Goal: Use online tool/utility: Utilize a website feature to perform a specific function

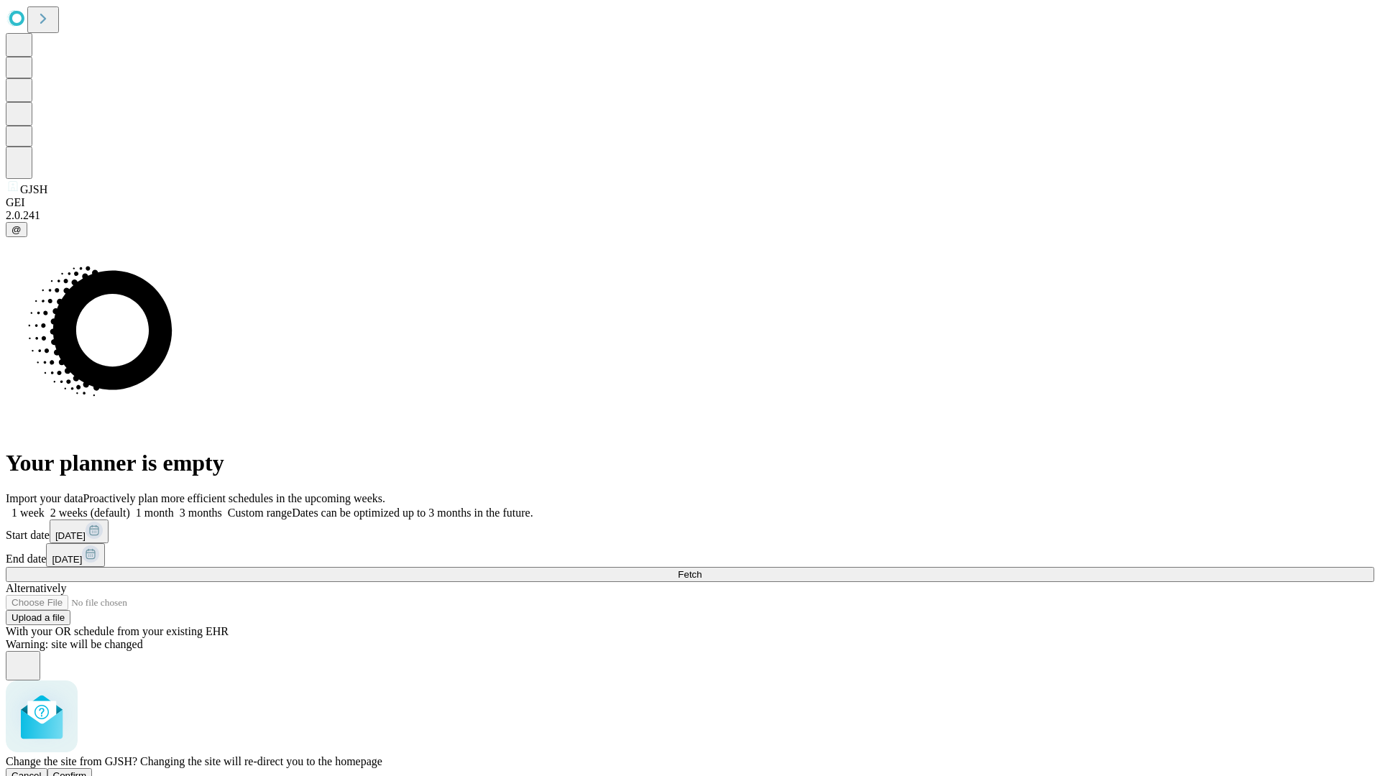
click at [87, 770] on span "Confirm" at bounding box center [70, 775] width 34 height 11
click at [174, 507] on label "1 month" at bounding box center [152, 513] width 44 height 12
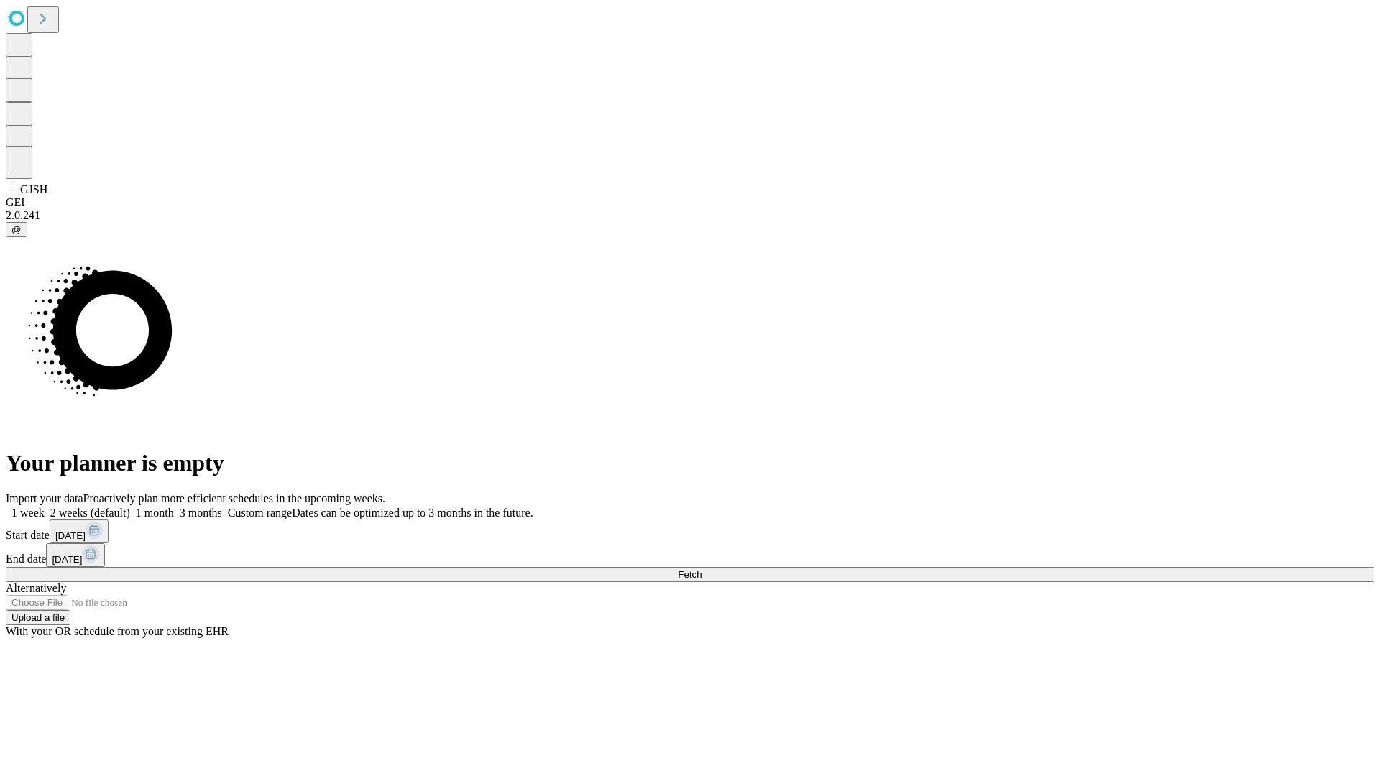
click at [701, 569] on span "Fetch" at bounding box center [690, 574] width 24 height 11
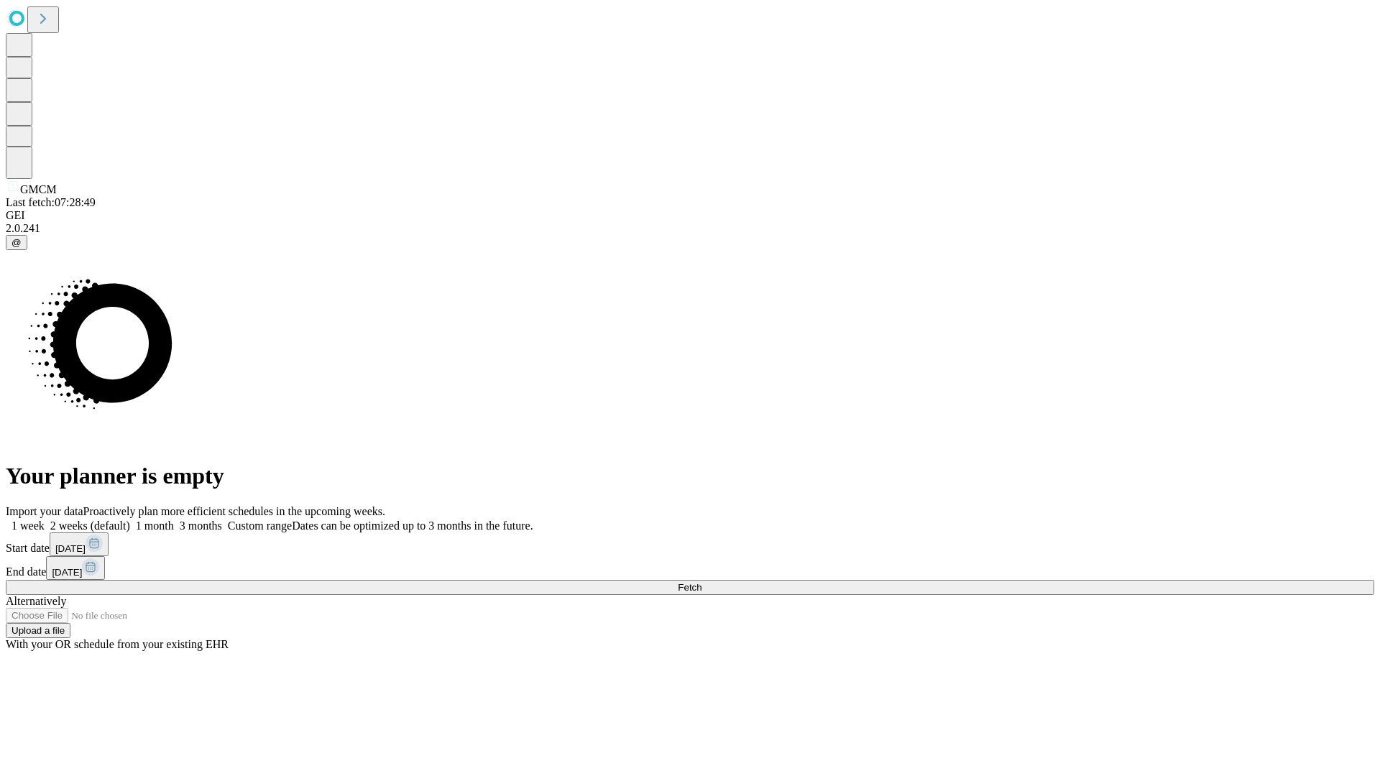
click at [174, 520] on label "1 month" at bounding box center [152, 526] width 44 height 12
click at [701, 582] on span "Fetch" at bounding box center [690, 587] width 24 height 11
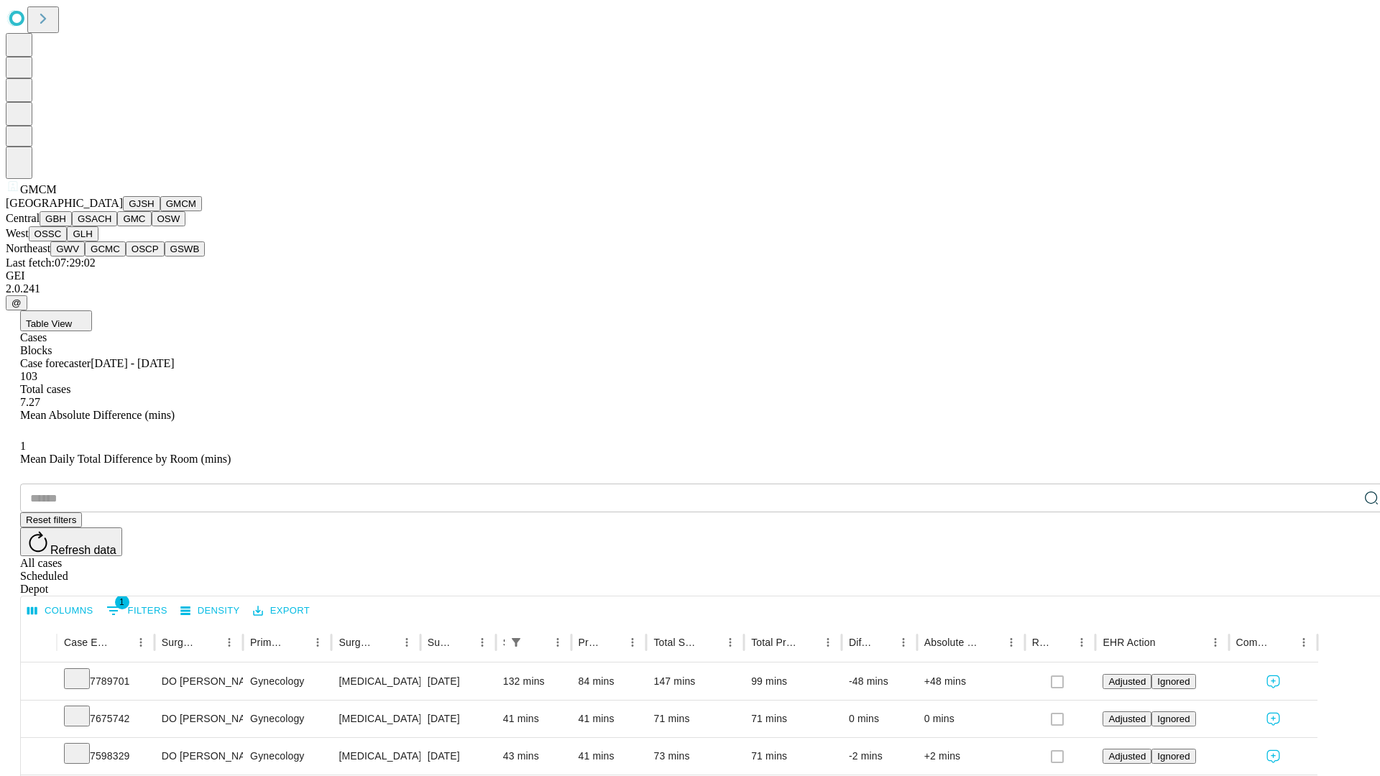
click at [72, 226] on button "GBH" at bounding box center [56, 218] width 32 height 15
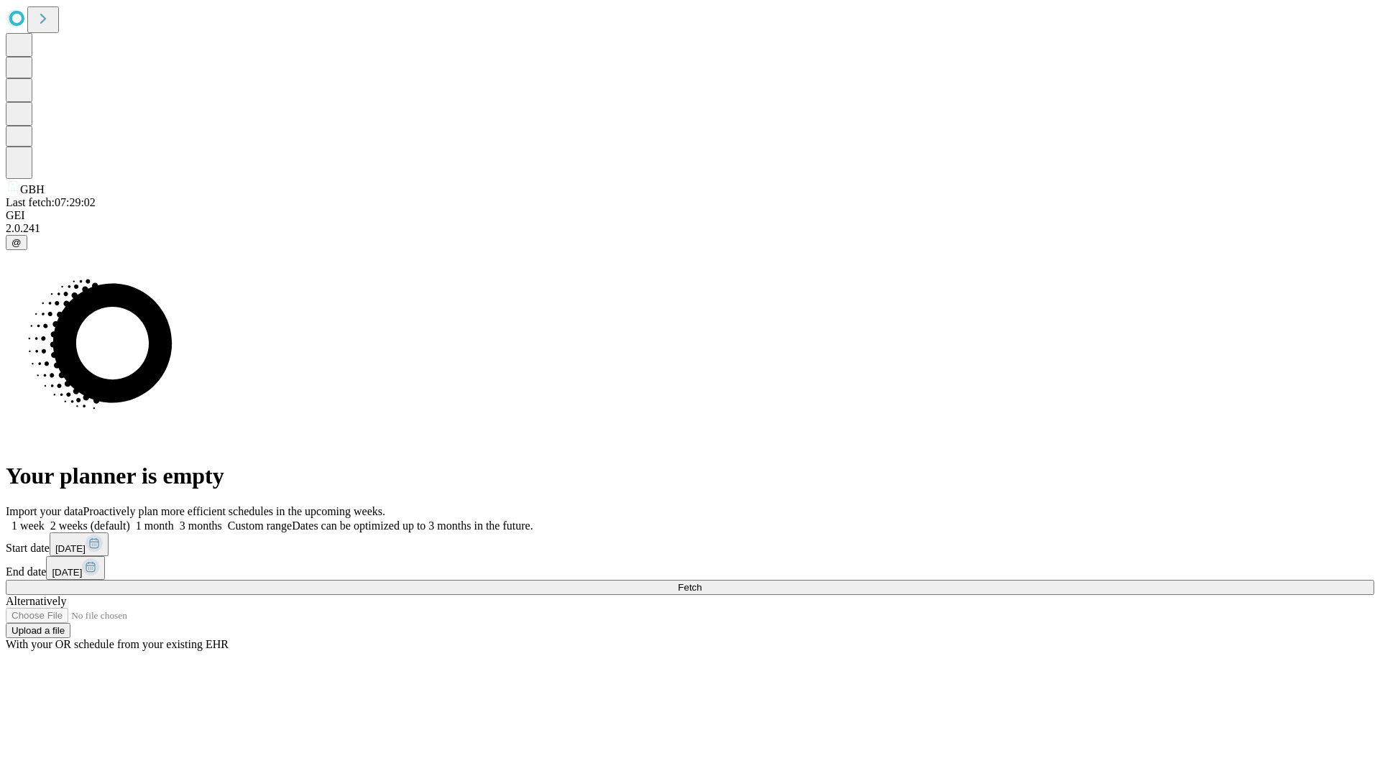
click at [174, 520] on label "1 month" at bounding box center [152, 526] width 44 height 12
click at [701, 582] on span "Fetch" at bounding box center [690, 587] width 24 height 11
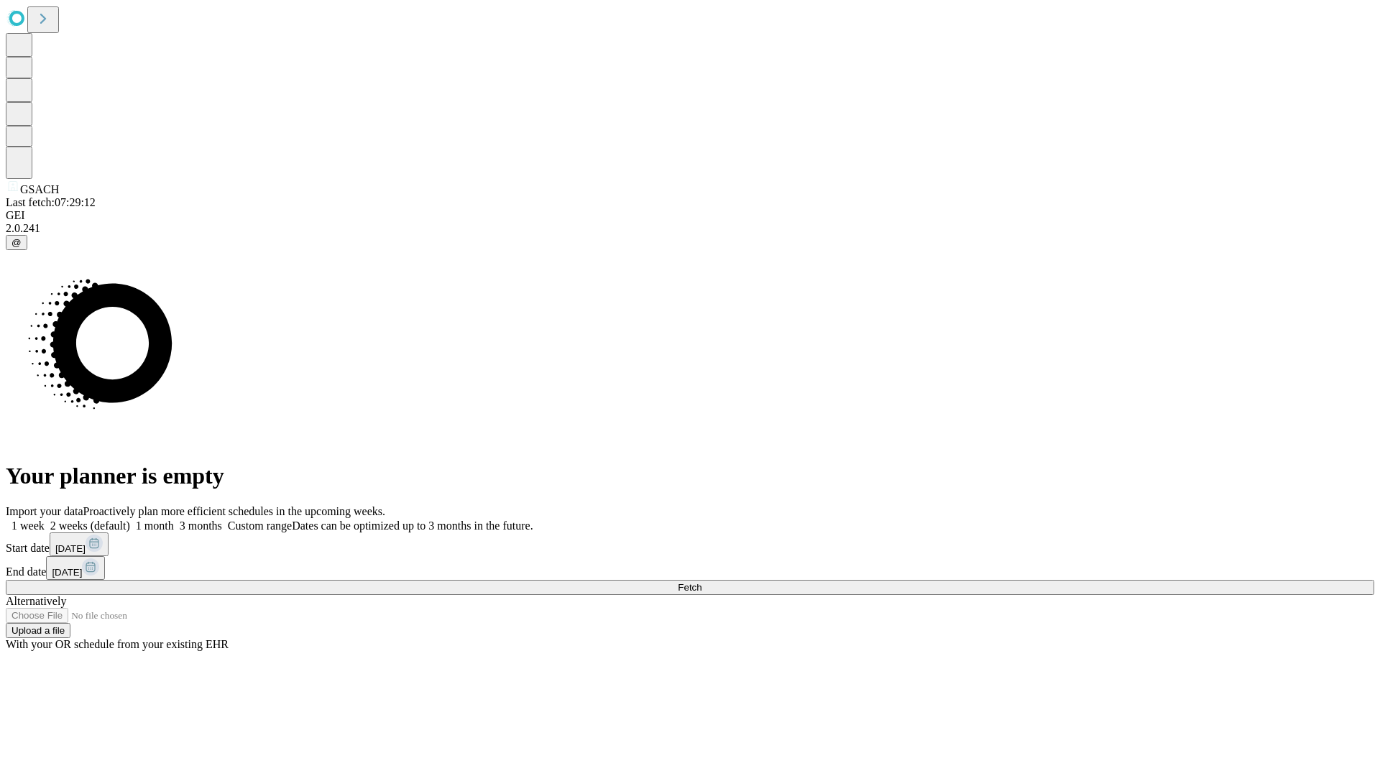
click at [174, 520] on label "1 month" at bounding box center [152, 526] width 44 height 12
click at [701, 582] on span "Fetch" at bounding box center [690, 587] width 24 height 11
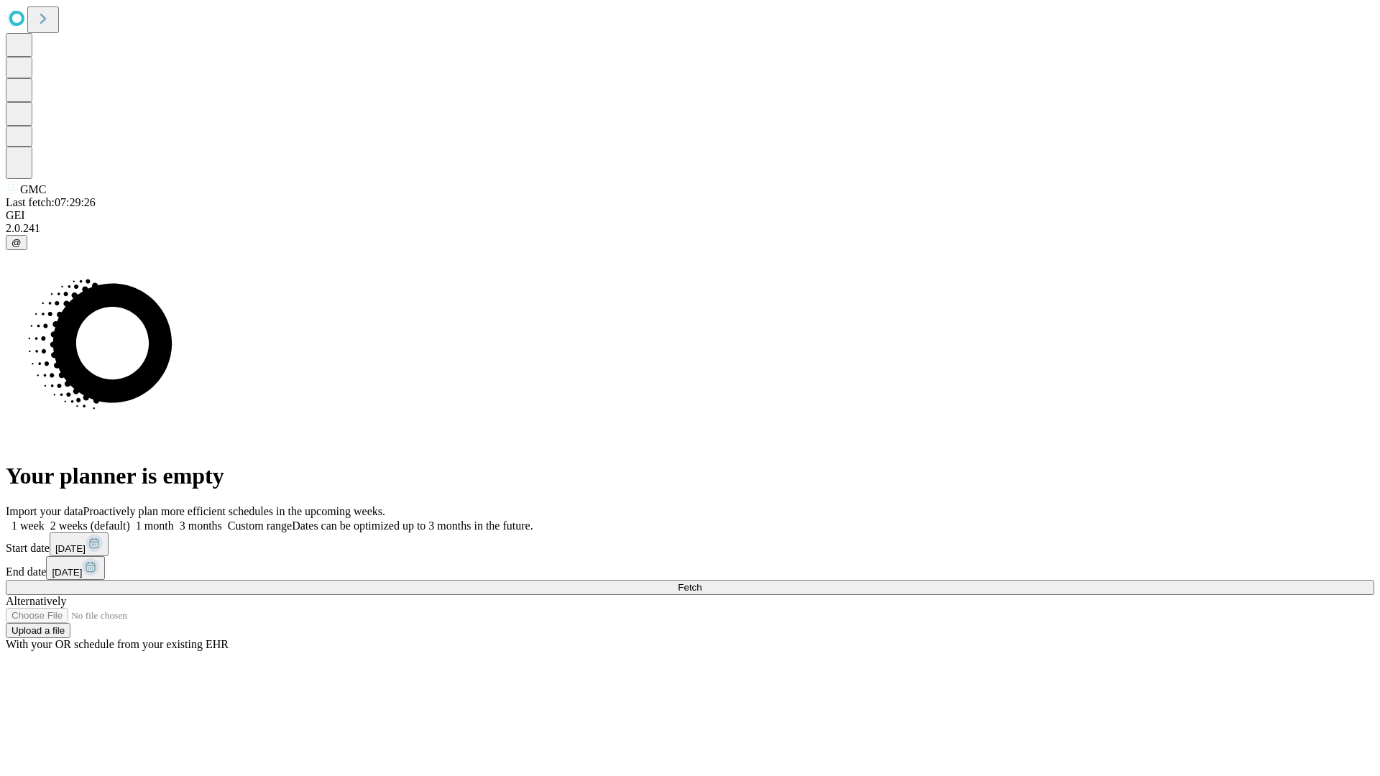
click at [701, 582] on span "Fetch" at bounding box center [690, 587] width 24 height 11
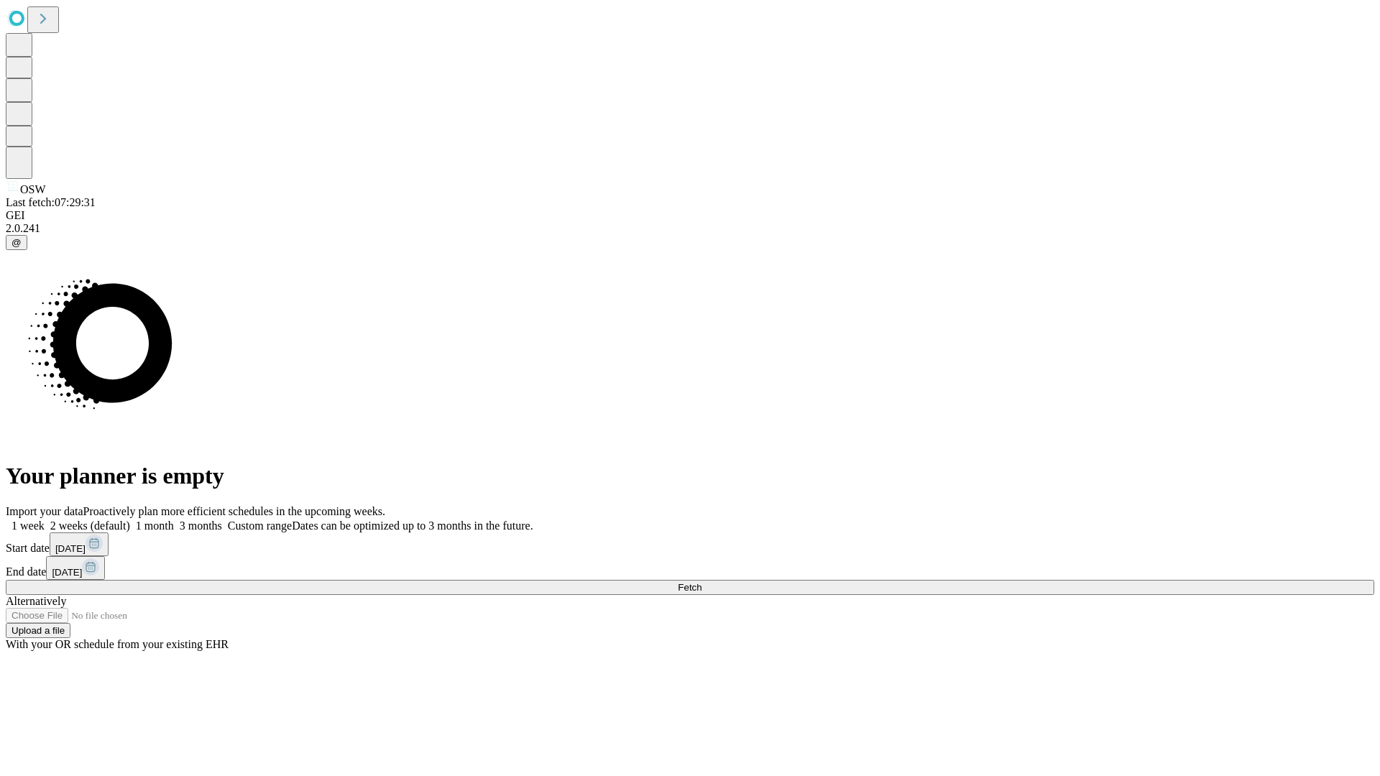
click at [174, 520] on label "1 month" at bounding box center [152, 526] width 44 height 12
click at [701, 582] on span "Fetch" at bounding box center [690, 587] width 24 height 11
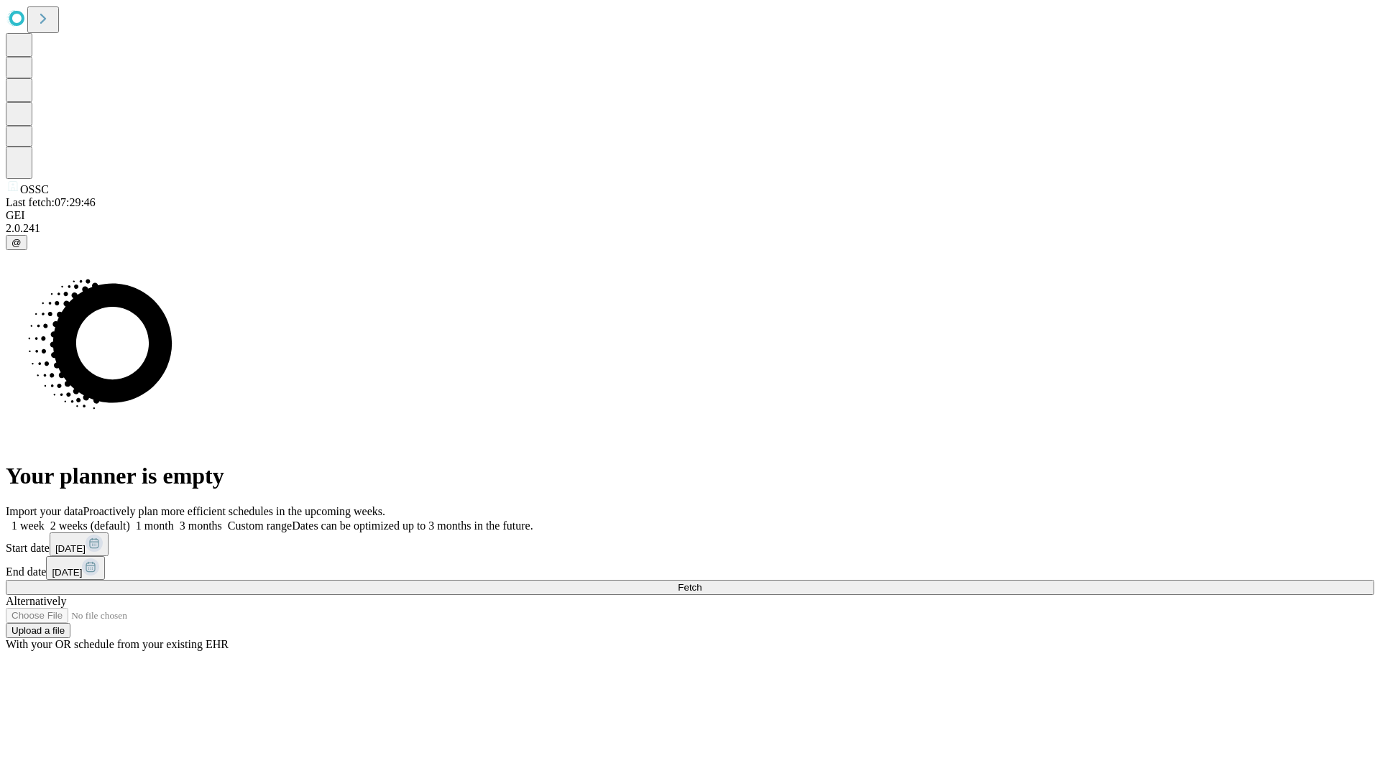
click at [701, 582] on span "Fetch" at bounding box center [690, 587] width 24 height 11
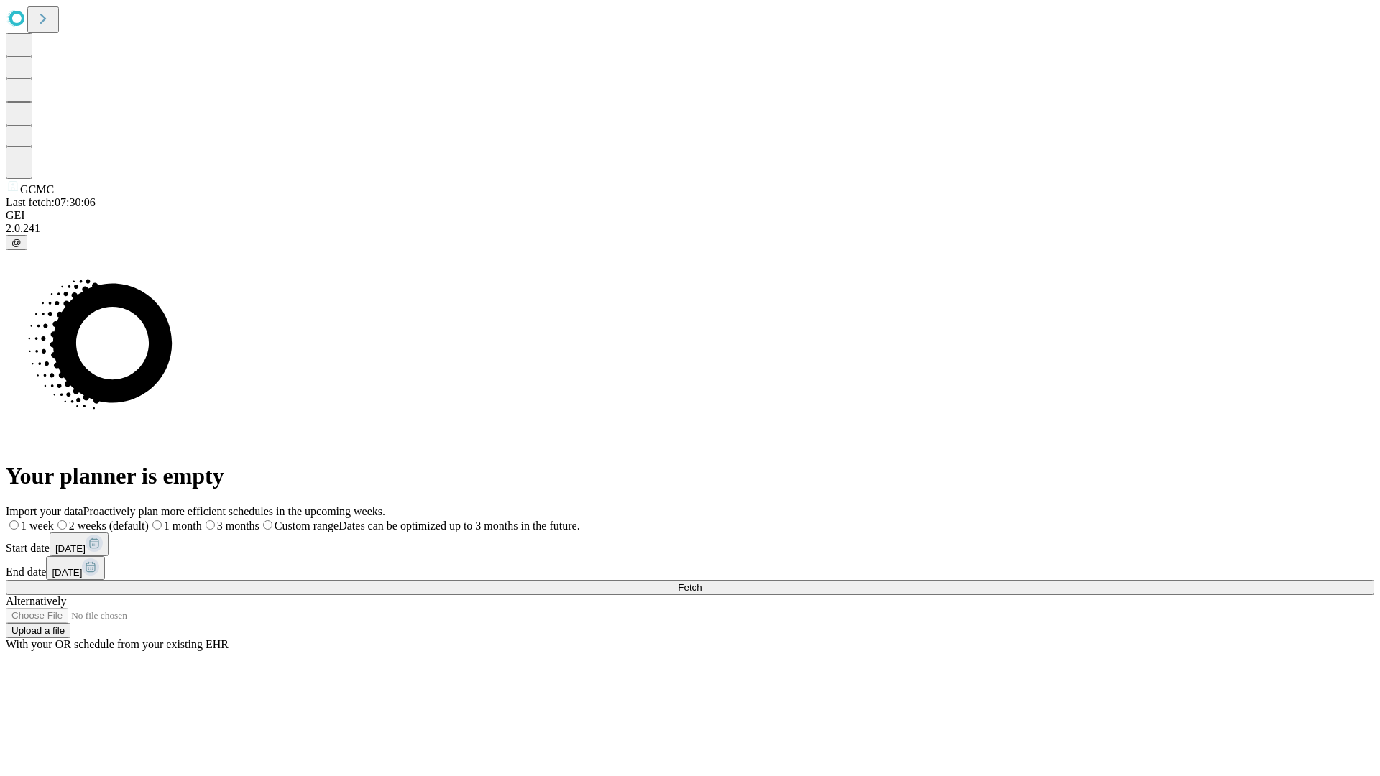
click at [202, 520] on label "1 month" at bounding box center [175, 526] width 53 height 12
click at [701, 582] on span "Fetch" at bounding box center [690, 587] width 24 height 11
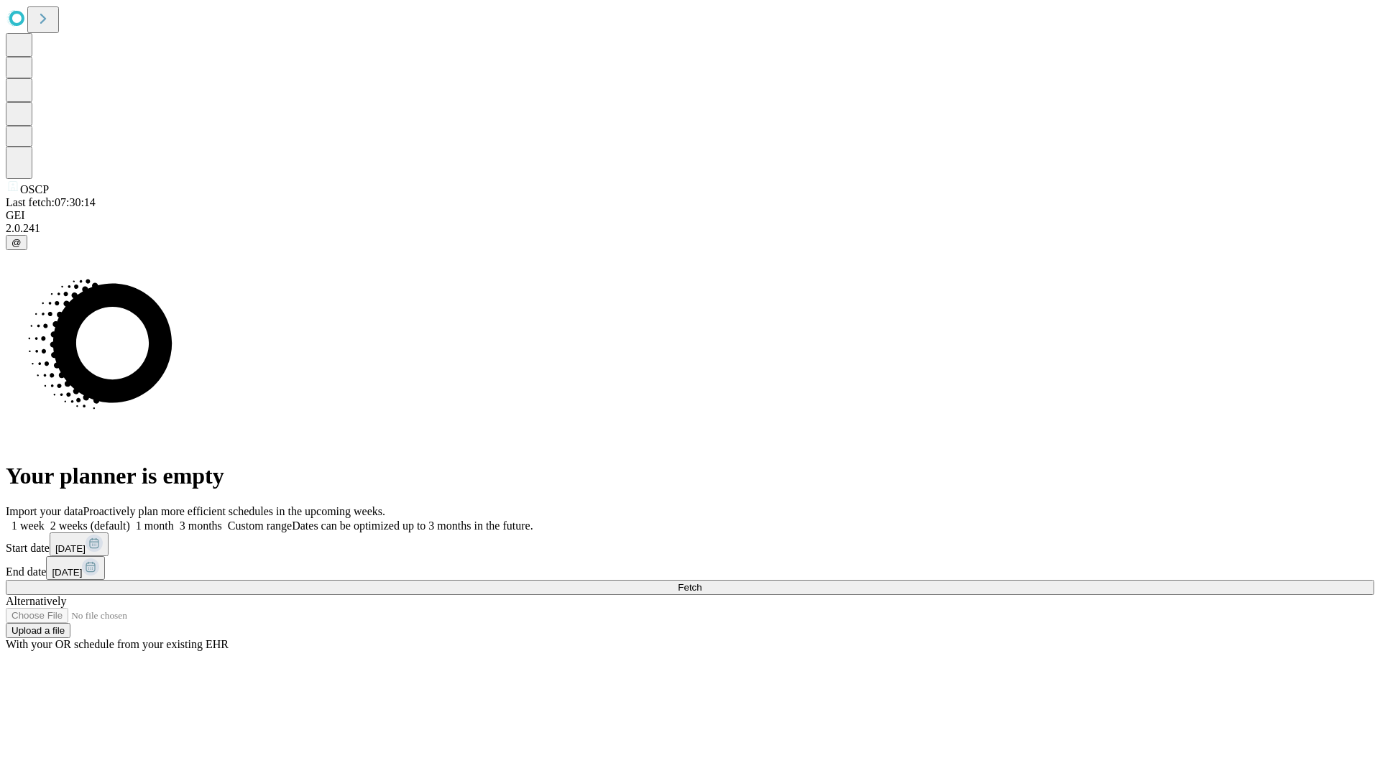
click at [174, 520] on label "1 month" at bounding box center [152, 526] width 44 height 12
click at [701, 582] on span "Fetch" at bounding box center [690, 587] width 24 height 11
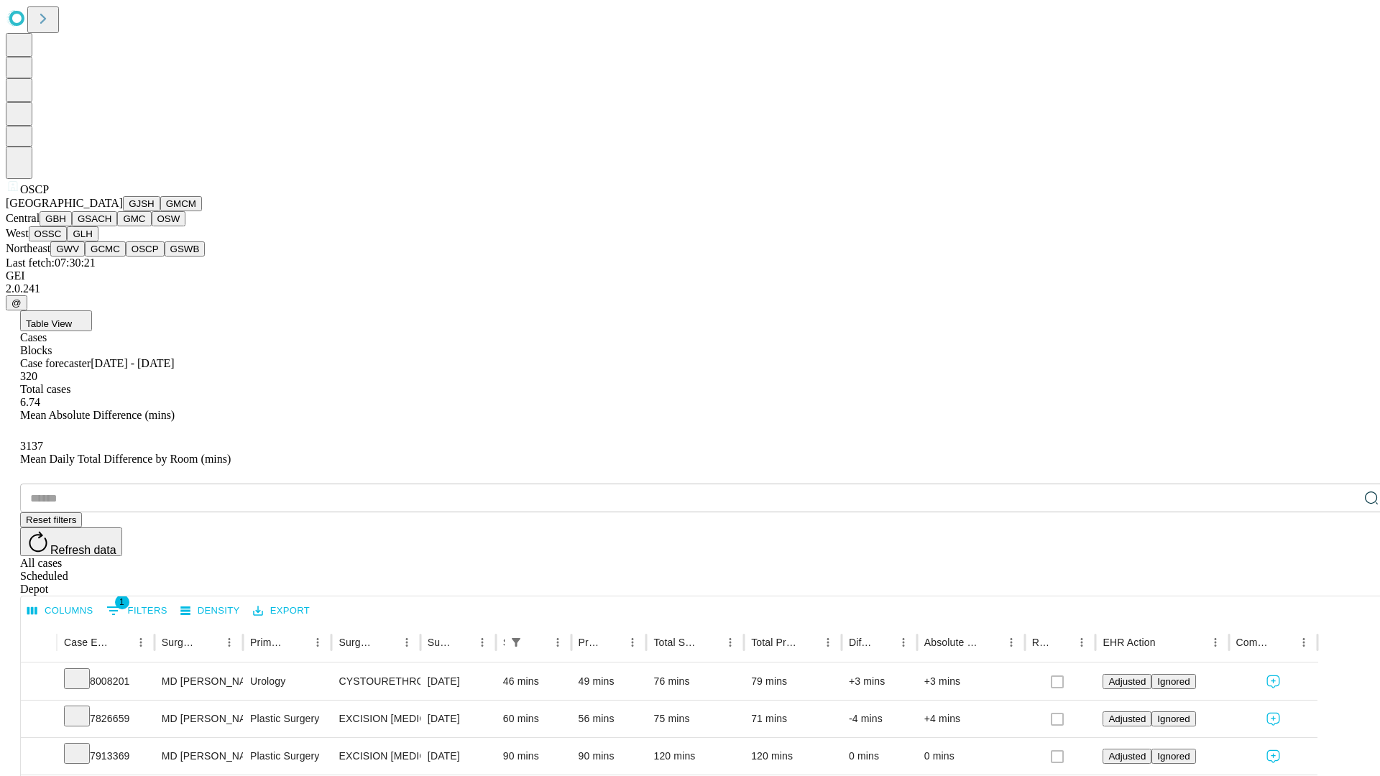
click at [165, 257] on button "GSWB" at bounding box center [185, 248] width 41 height 15
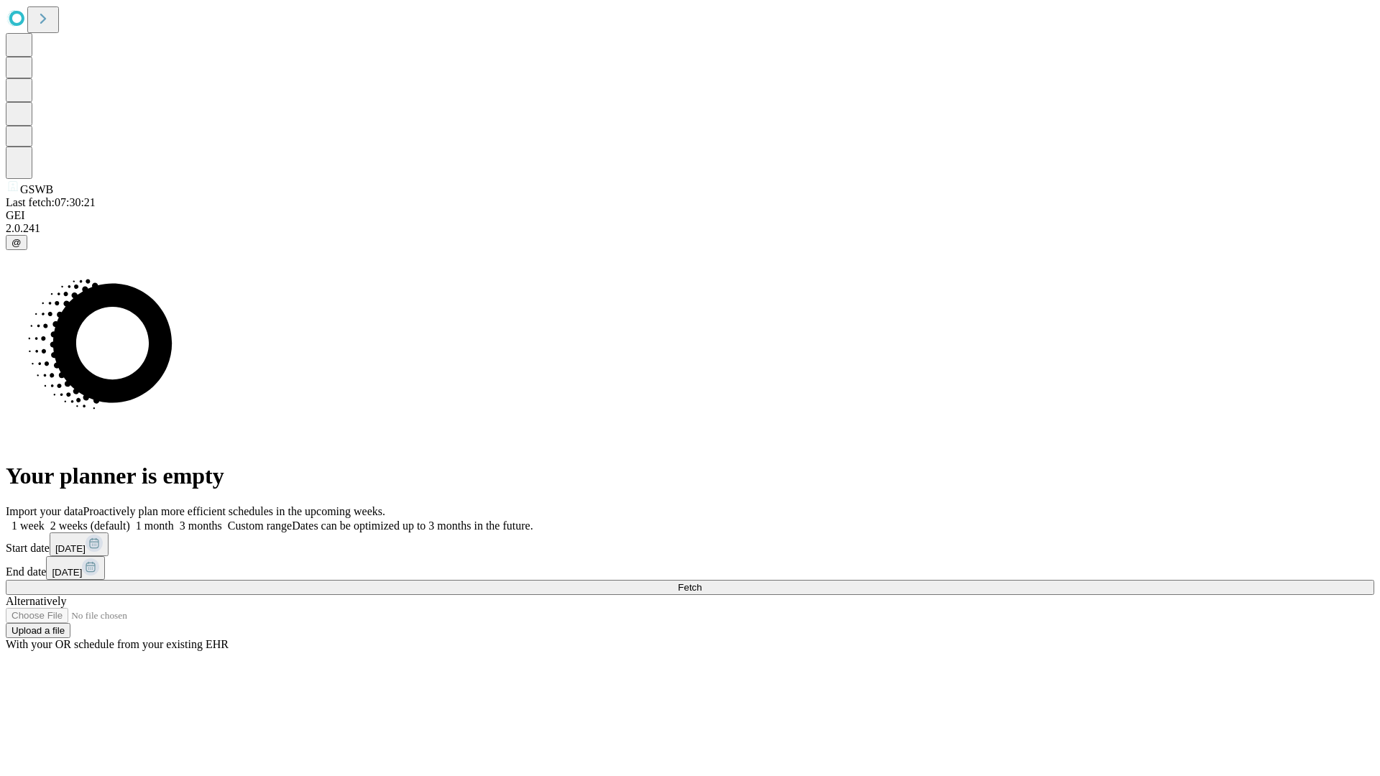
click at [174, 520] on label "1 month" at bounding box center [152, 526] width 44 height 12
click at [701, 582] on span "Fetch" at bounding box center [690, 587] width 24 height 11
